Goal: Task Accomplishment & Management: Complete application form

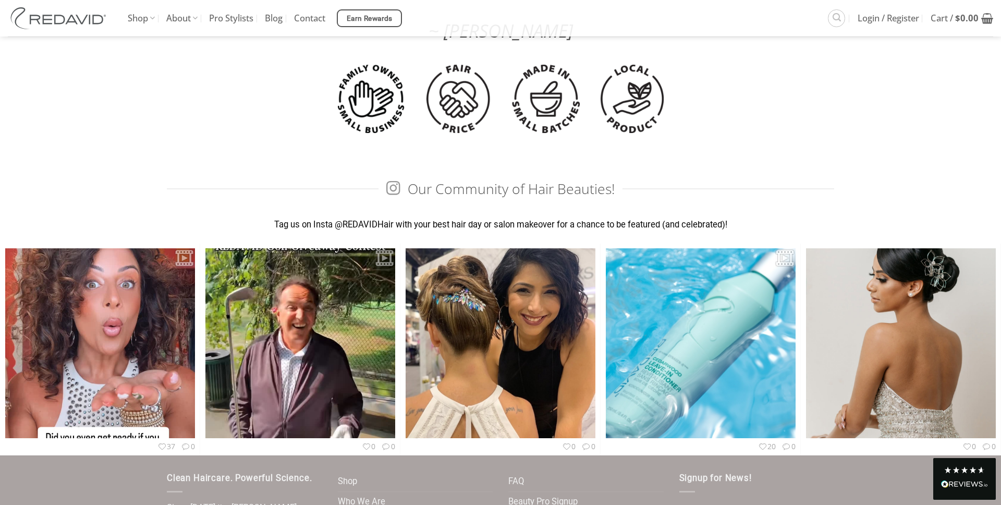
scroll to position [2937, 0]
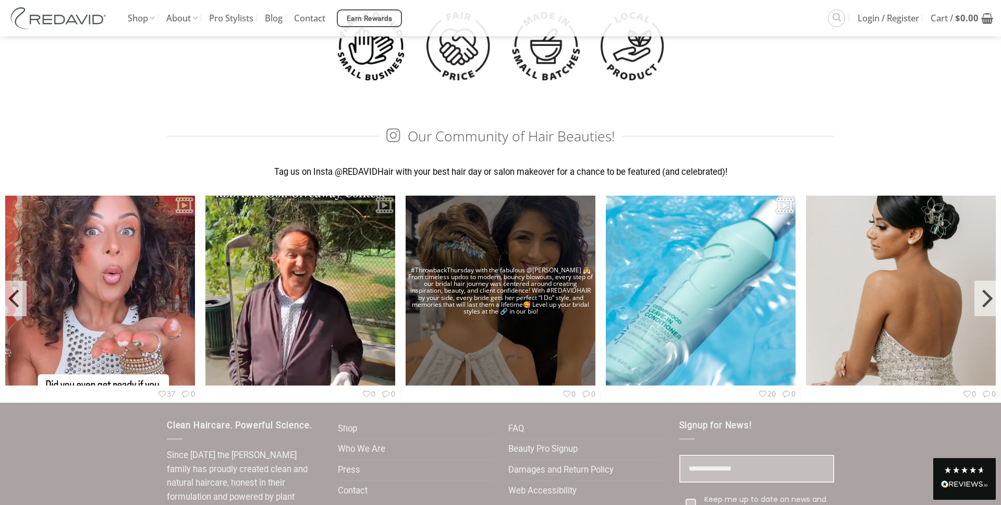
click at [448, 240] on img at bounding box center [500, 290] width 190 height 253
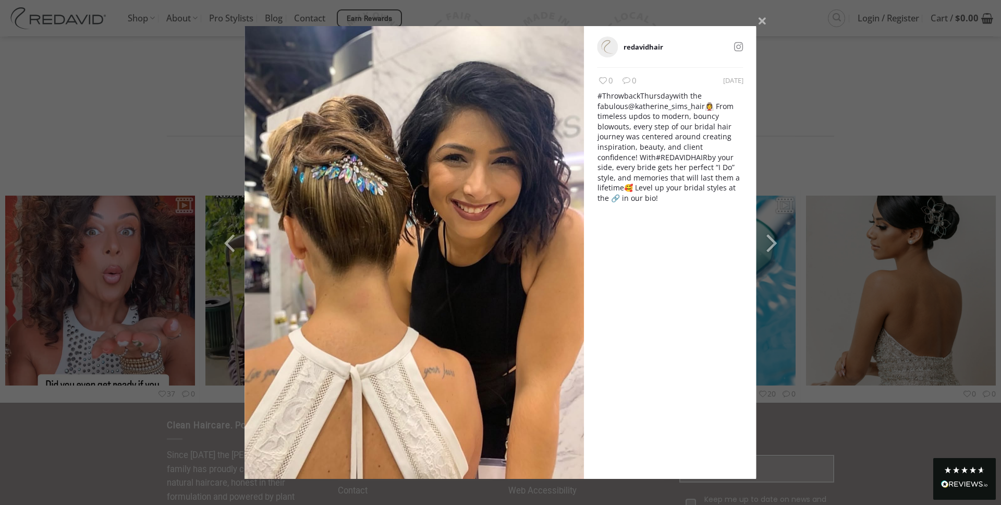
click at [616, 68] on div "redavidhair 3 days ago 0 0 #ThrowbackThursday with the fabulous @katherine_sims…" at bounding box center [670, 252] width 172 height 452
click at [639, 46] on link "redavidhair" at bounding box center [643, 46] width 40 height 9
click at [758, 21] on icon at bounding box center [762, 21] width 15 height 14
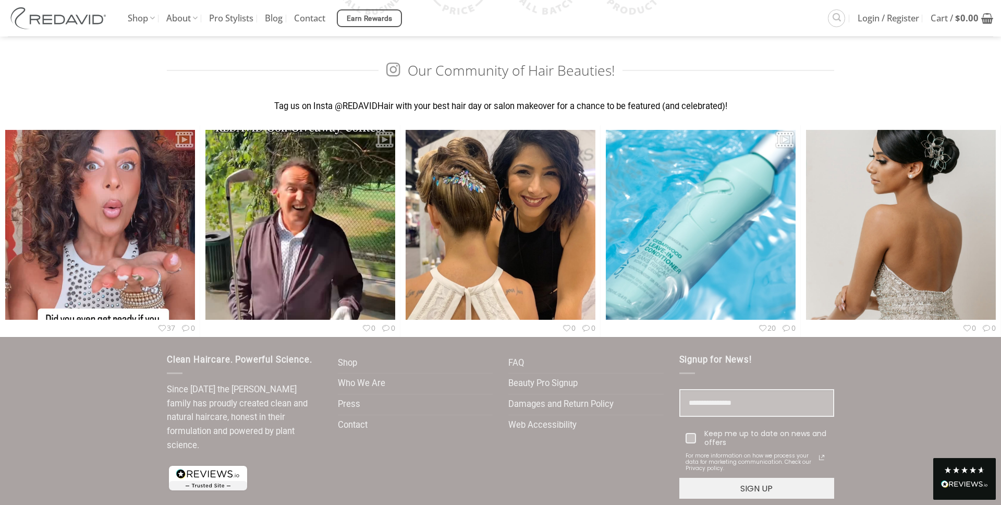
scroll to position [3058, 0]
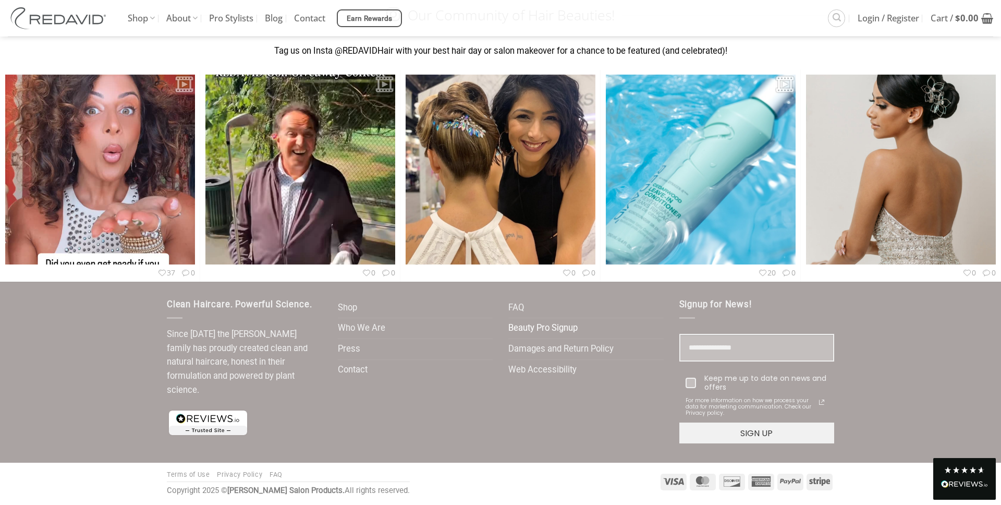
click at [556, 329] on link "Beauty Pro Signup" at bounding box center [542, 328] width 69 height 20
